Goal: Find specific page/section: Find specific page/section

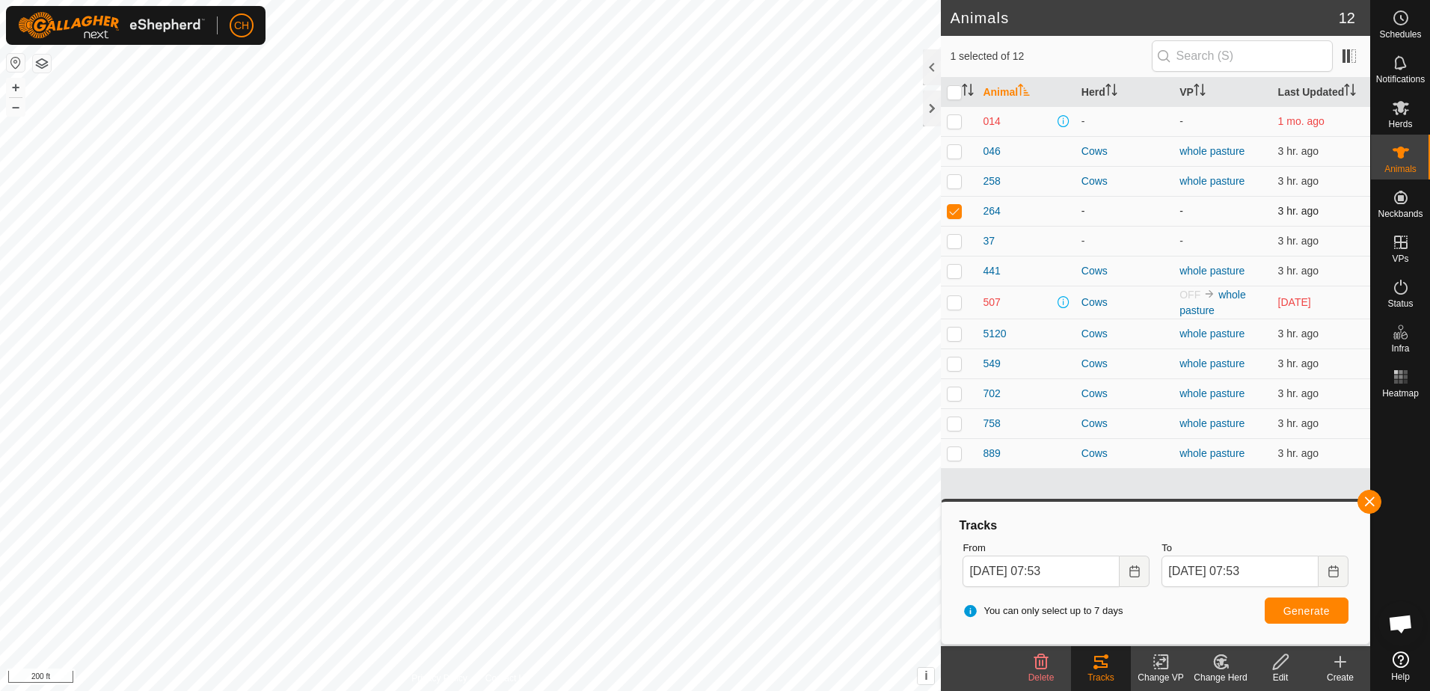
click at [955, 209] on p-checkbox at bounding box center [954, 211] width 15 height 12
checkbox input "false"
click at [953, 245] on p-checkbox at bounding box center [954, 241] width 15 height 12
click at [1370, 503] on button "button" at bounding box center [1370, 502] width 24 height 24
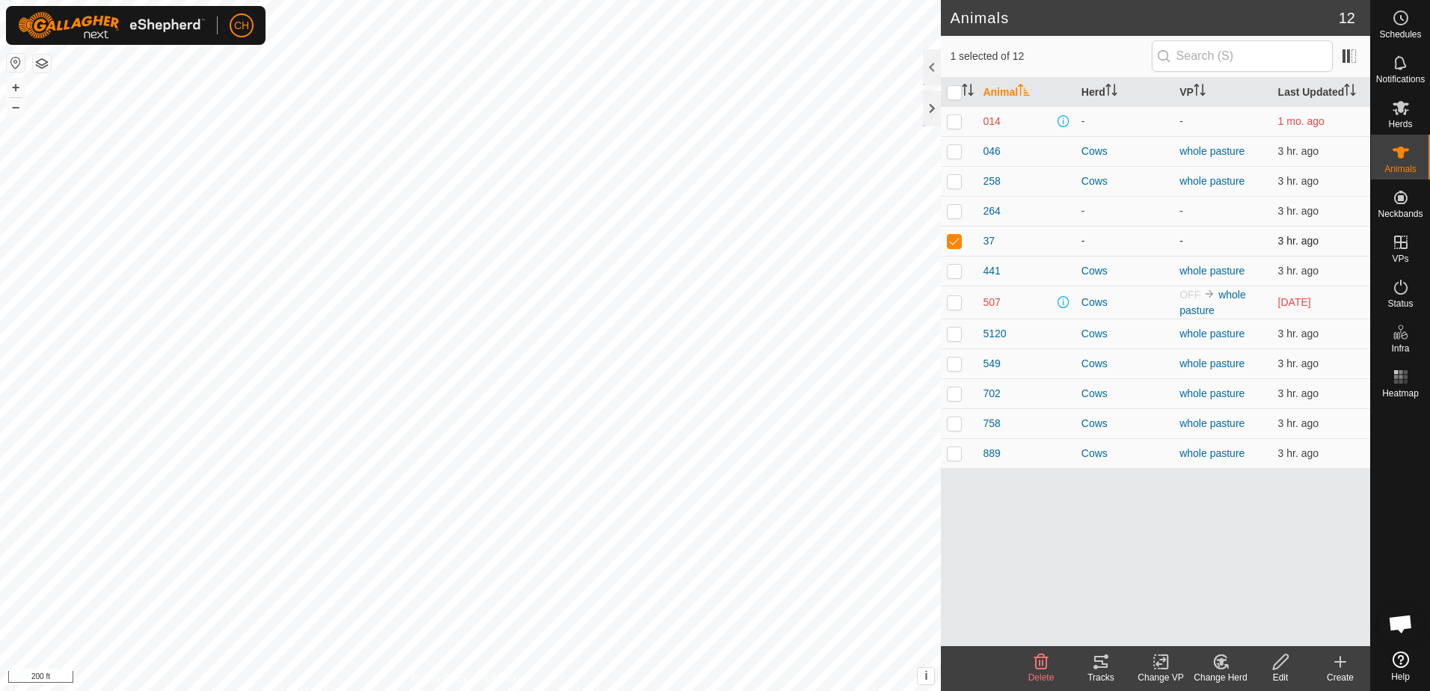
click at [959, 242] on p-checkbox at bounding box center [954, 241] width 15 height 12
click at [981, 241] on td "37" at bounding box center [1026, 241] width 98 height 30
click at [956, 242] on p-checkbox at bounding box center [954, 241] width 15 height 12
click at [1100, 658] on icon at bounding box center [1100, 662] width 13 height 12
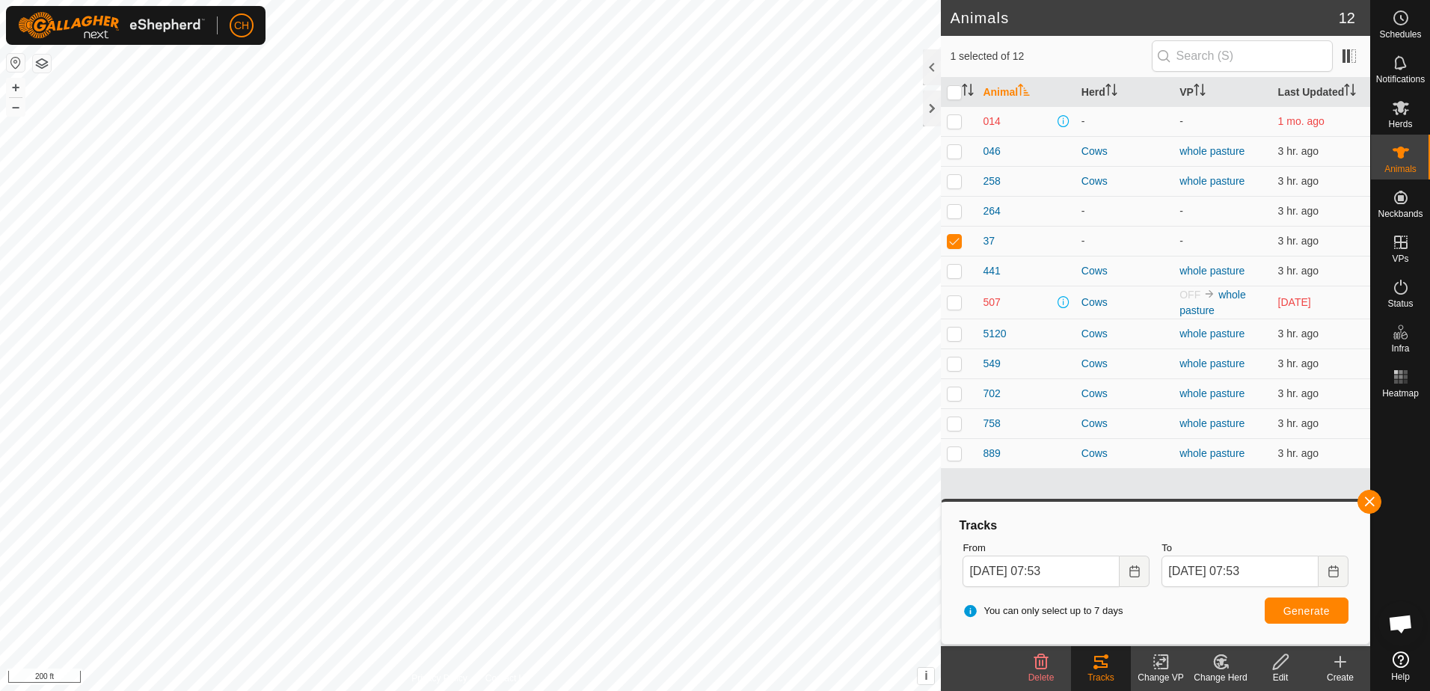
click at [1223, 661] on icon at bounding box center [1221, 661] width 10 height 7
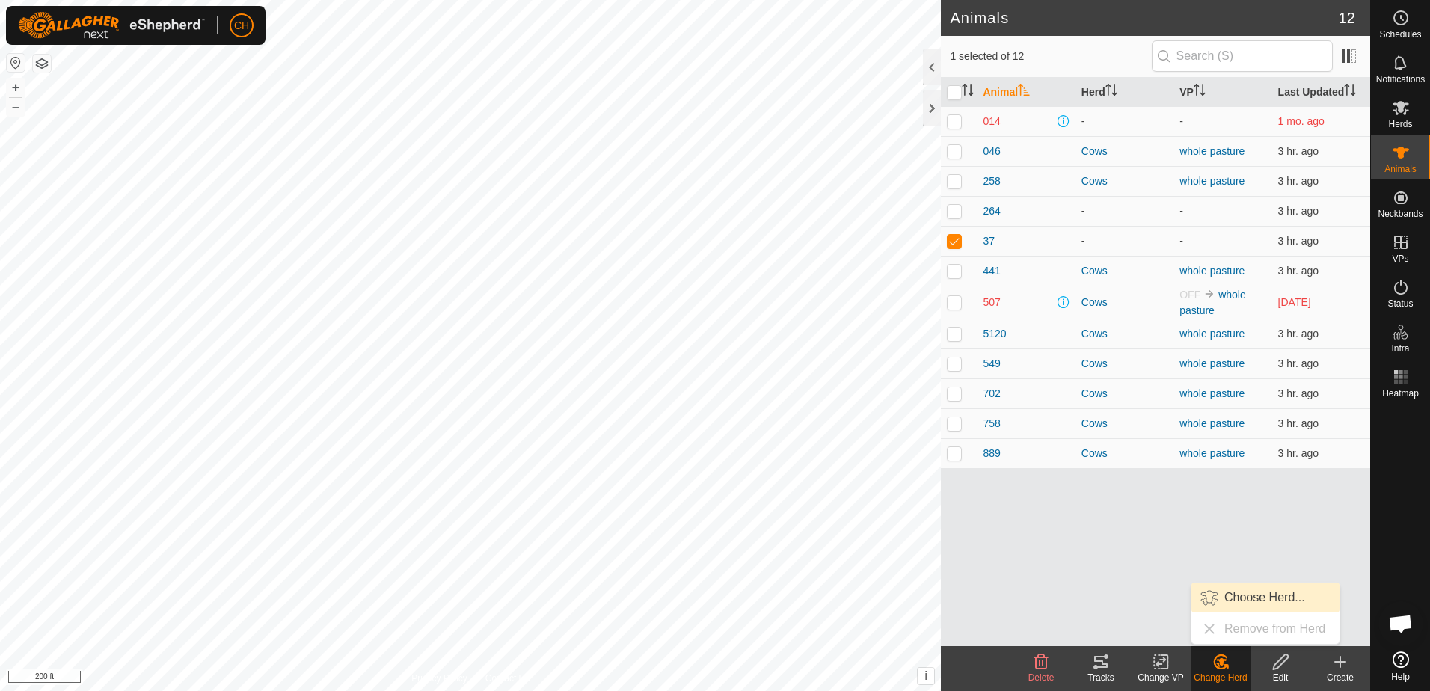
click at [1251, 598] on link "Choose Herd..." at bounding box center [1266, 598] width 148 height 30
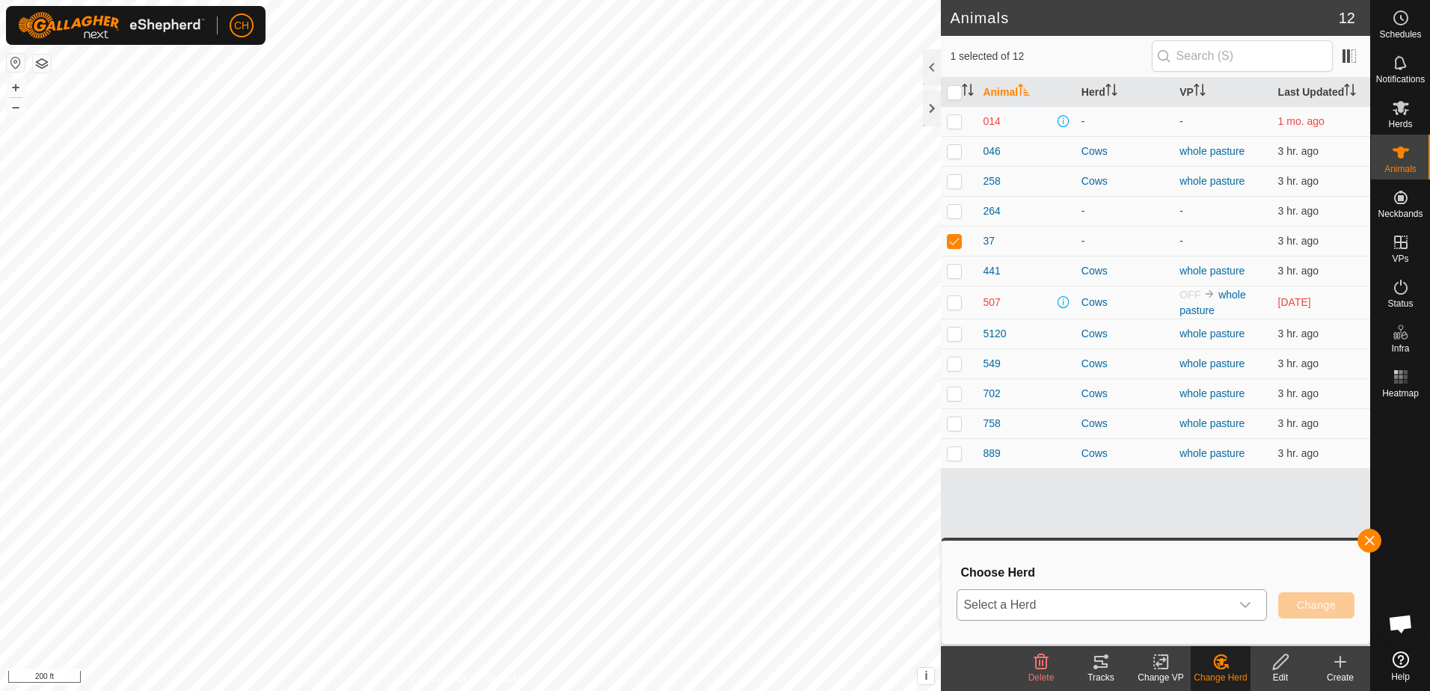
click at [1255, 602] on div "dropdown trigger" at bounding box center [1246, 605] width 30 height 30
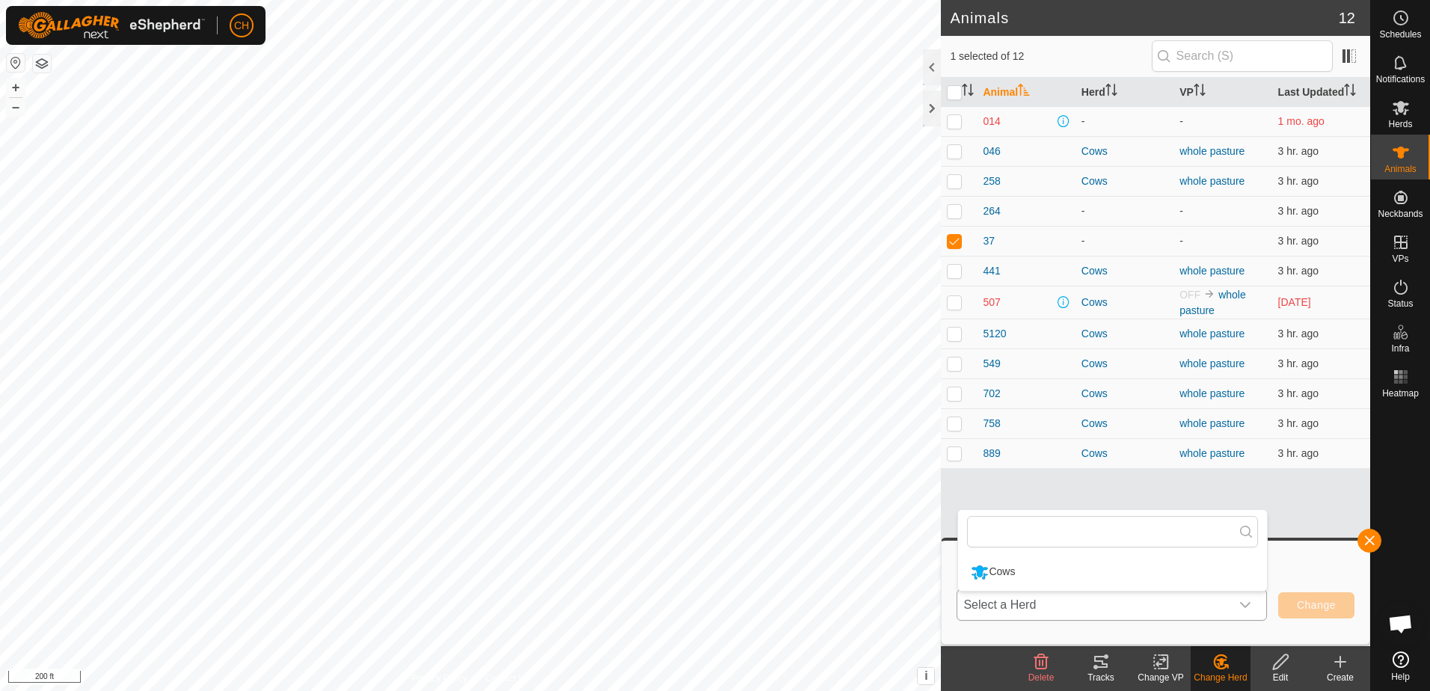
click at [1025, 572] on li "Cows" at bounding box center [1112, 572] width 309 height 37
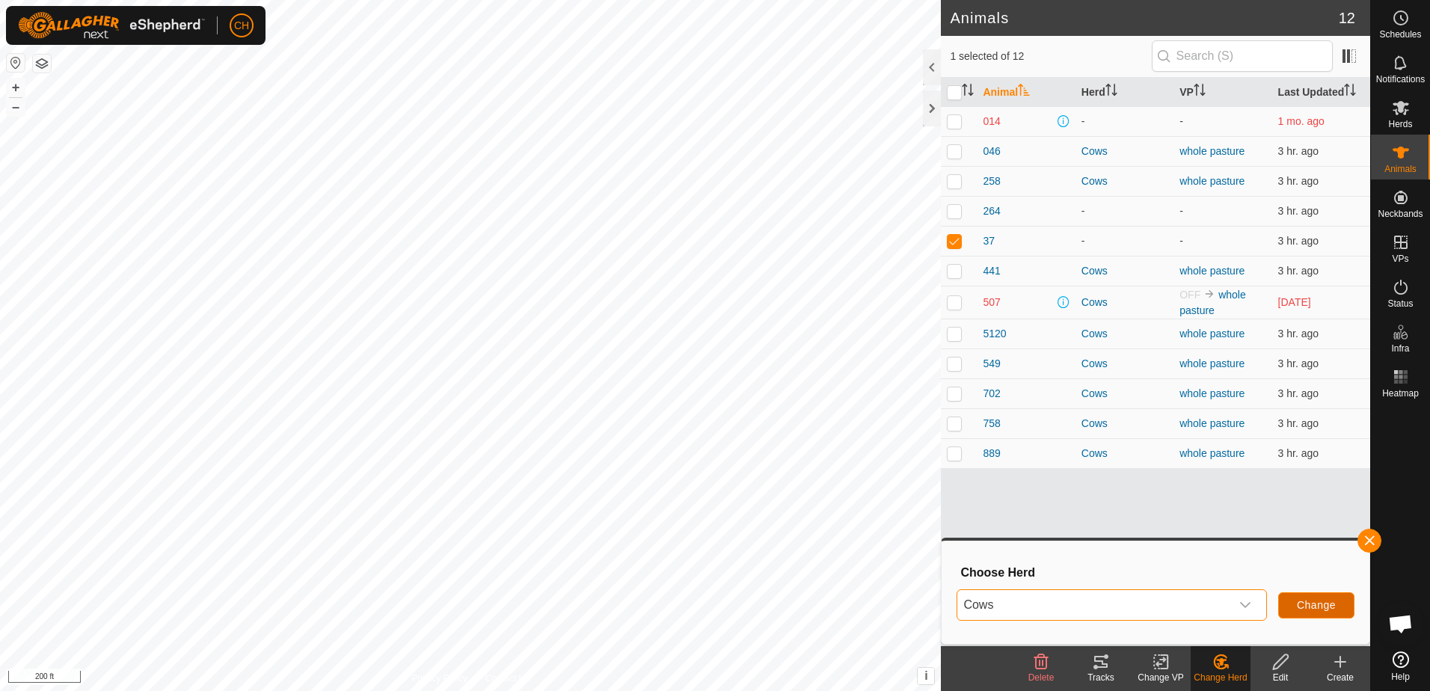
click at [1317, 605] on span "Change" at bounding box center [1316, 605] width 39 height 12
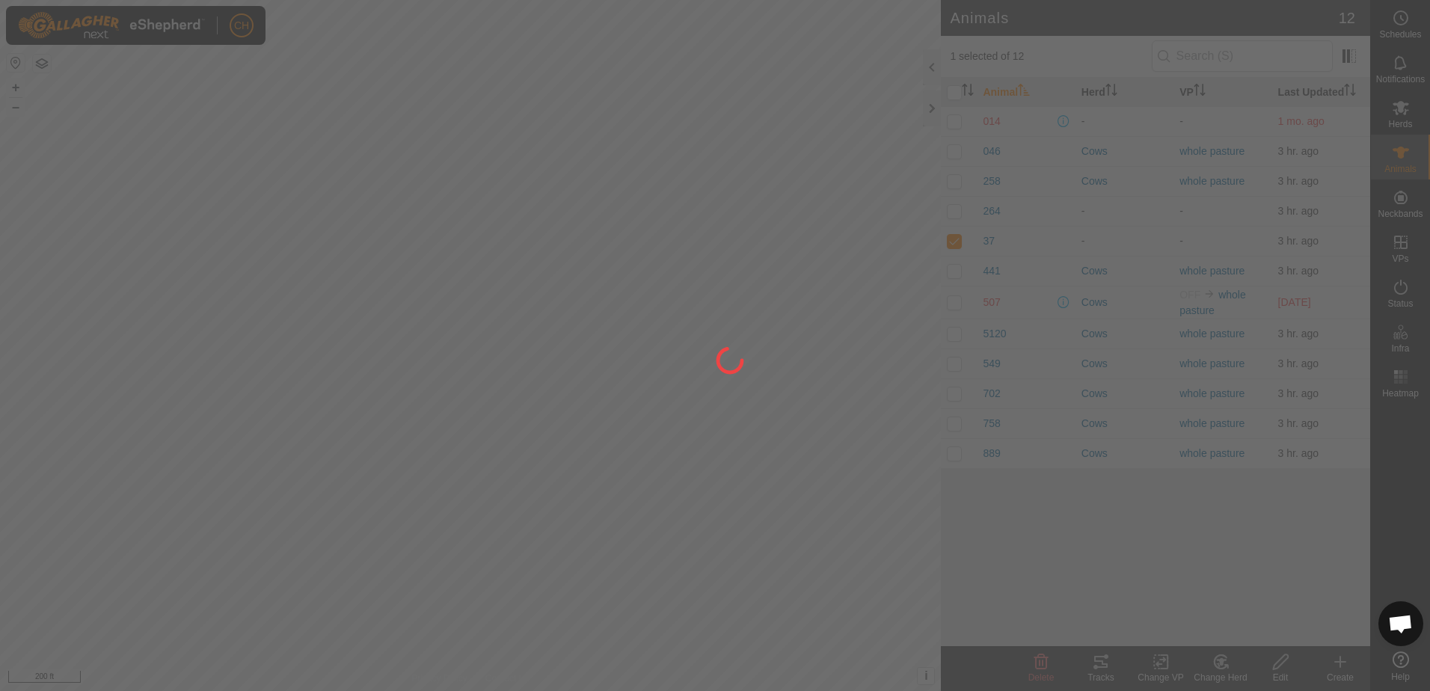
checkbox input "false"
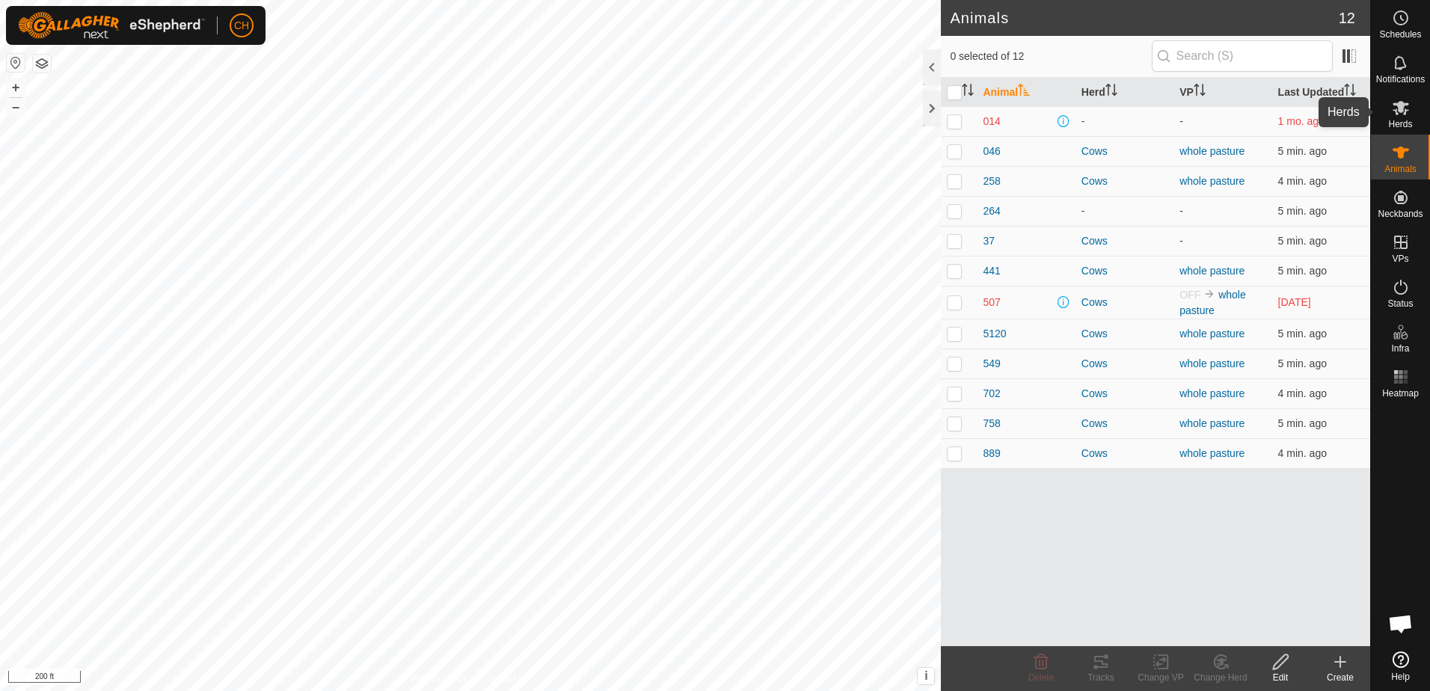
click at [1406, 113] on icon at bounding box center [1401, 108] width 18 height 18
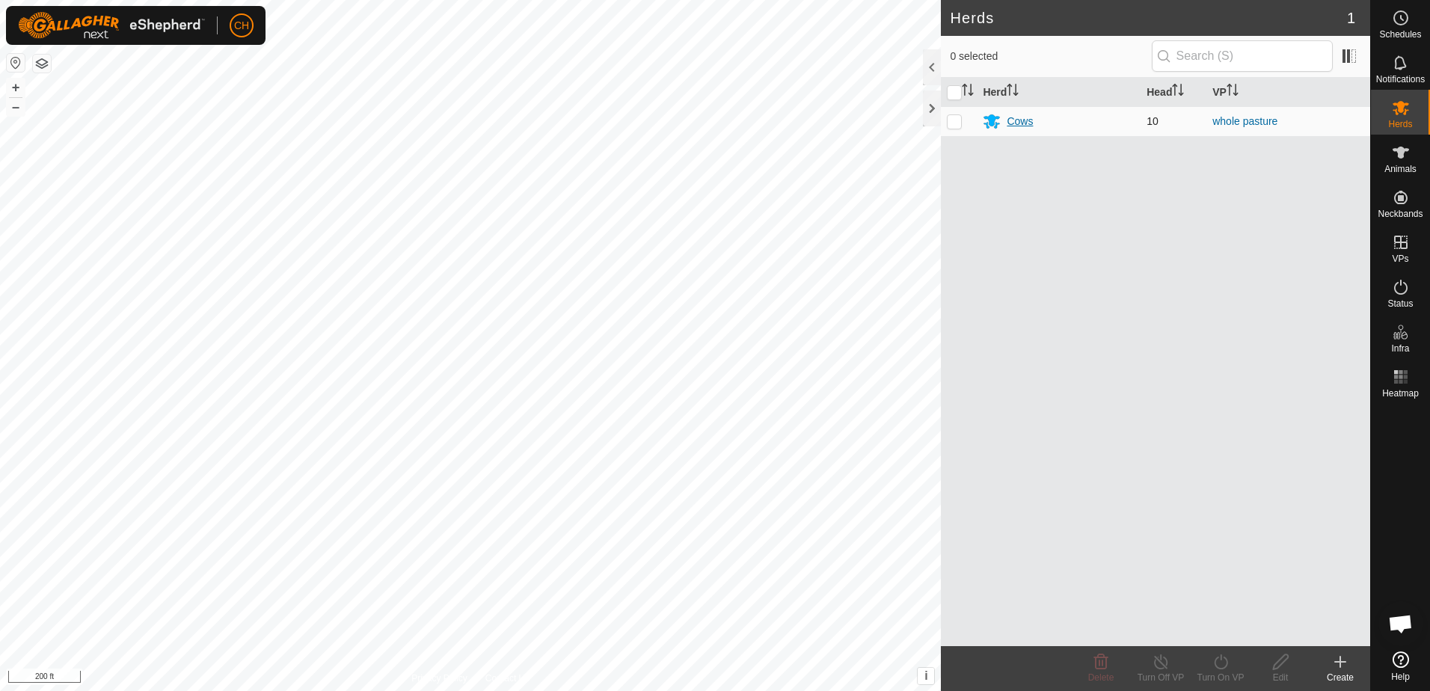
click at [1018, 120] on div "Cows" at bounding box center [1020, 122] width 26 height 16
